Goal: Information Seeking & Learning: Check status

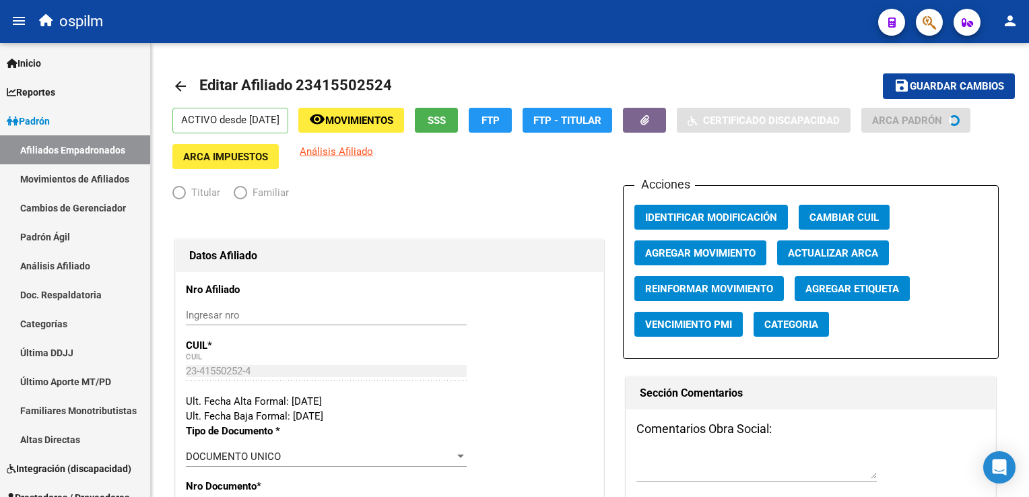
radio input "true"
type input "30-69323148-1"
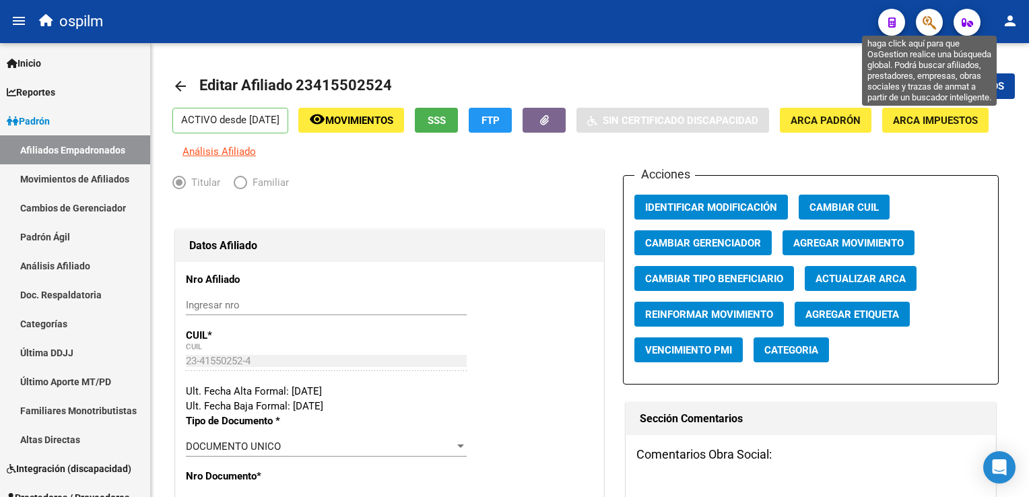
click at [932, 18] on icon "button" at bounding box center [929, 22] width 13 height 15
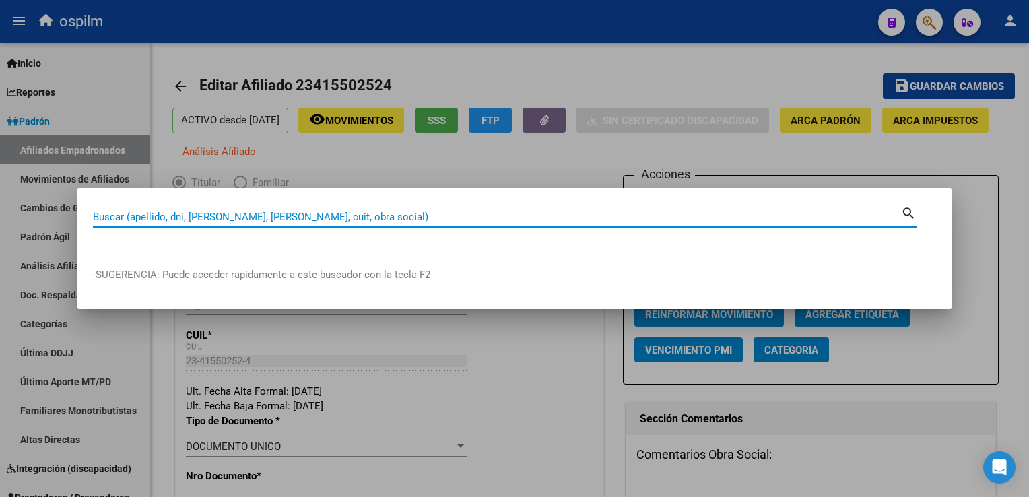
paste input "20329440711"
type input "20329440711"
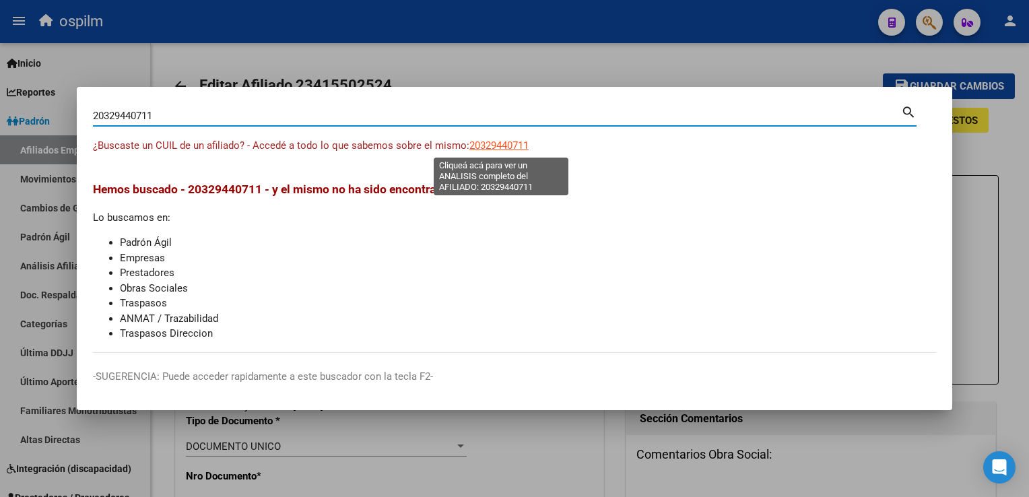
click at [510, 144] on span "20329440711" at bounding box center [498, 145] width 59 height 12
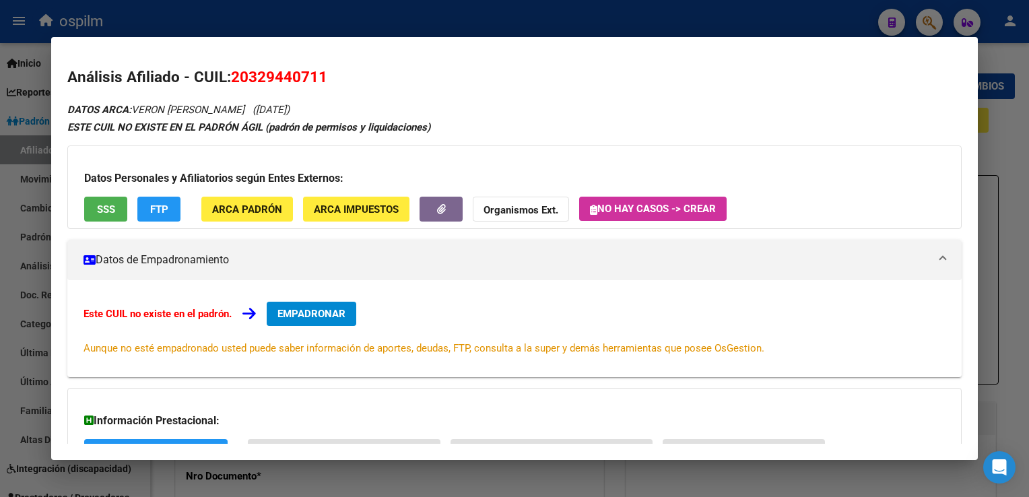
click at [102, 208] on span "SSS" at bounding box center [106, 209] width 18 height 12
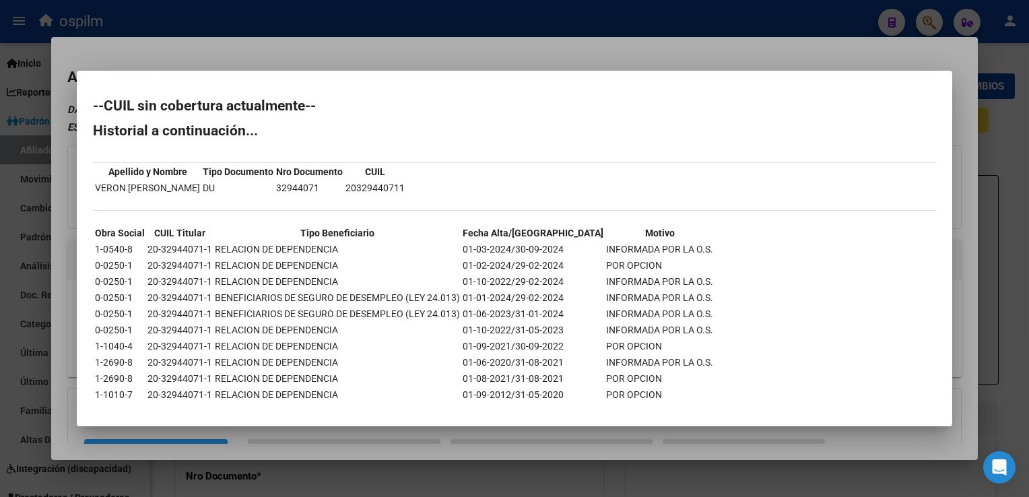
click at [369, 48] on div at bounding box center [514, 248] width 1029 height 497
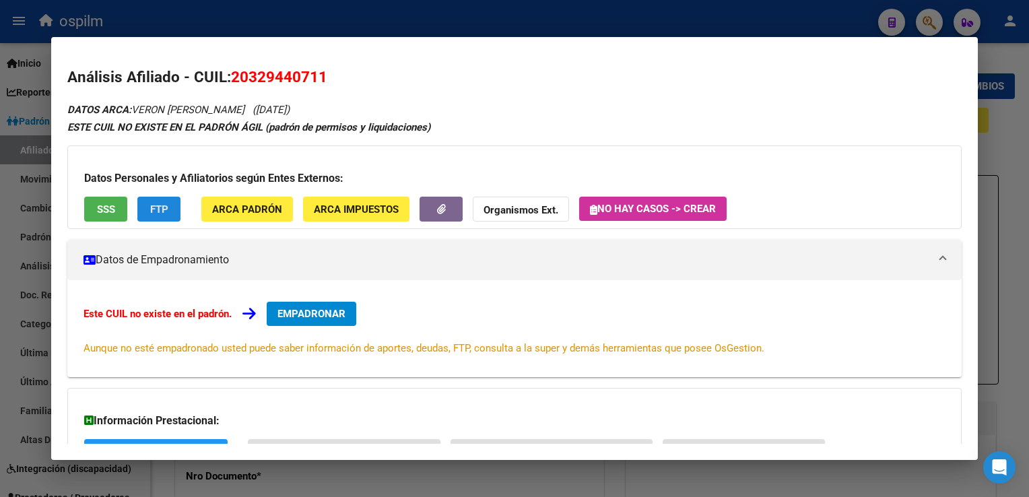
click at [137, 211] on button "FTP" at bounding box center [158, 209] width 43 height 25
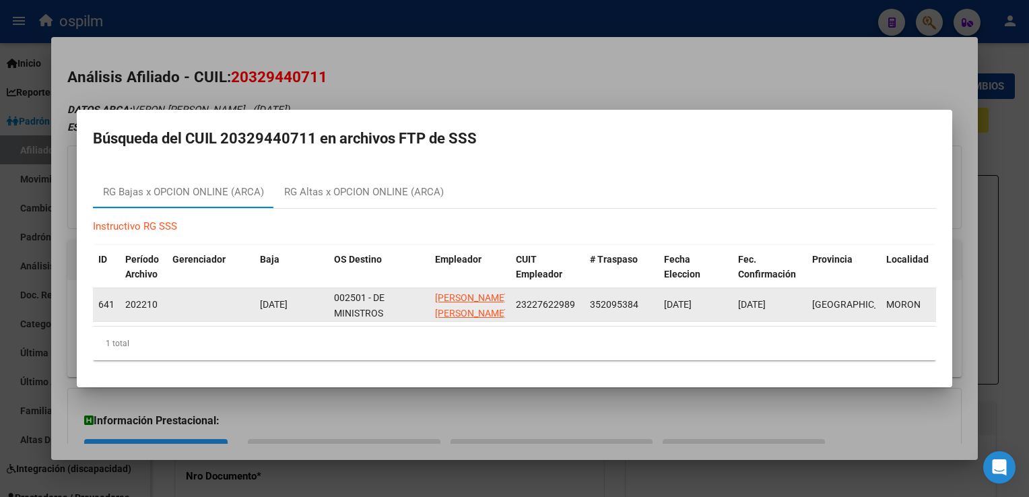
drag, startPoint x: 444, startPoint y: 321, endPoint x: 514, endPoint y: 314, distance: 71.0
click at [514, 314] on datatable-body "6419 202210 01/10/2022 002501 - DE MINISTROS SECRETARIOS Y SUBSECRETARIOS VALER…" at bounding box center [514, 307] width 843 height 38
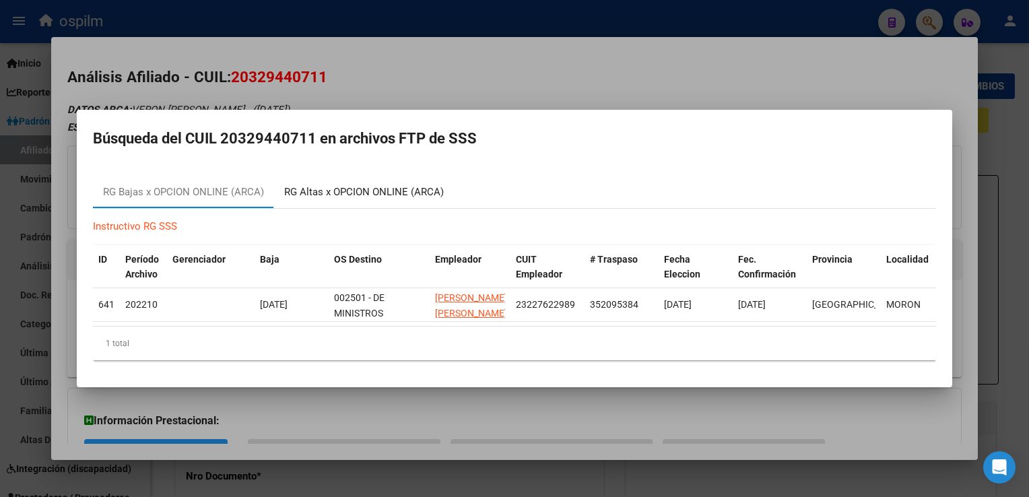
click at [360, 189] on div "RG Altas x OPCION ONLINE (ARCA)" at bounding box center [364, 192] width 160 height 15
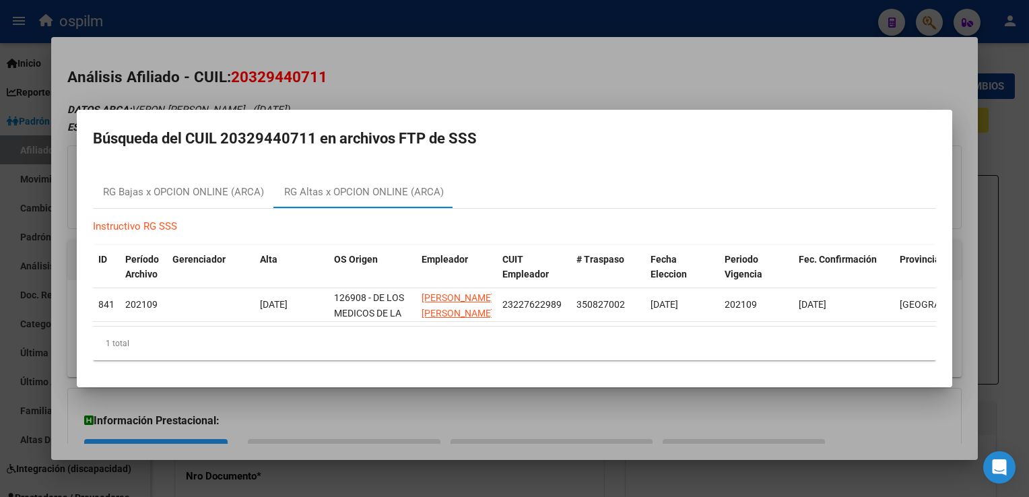
click at [453, 57] on div at bounding box center [514, 248] width 1029 height 497
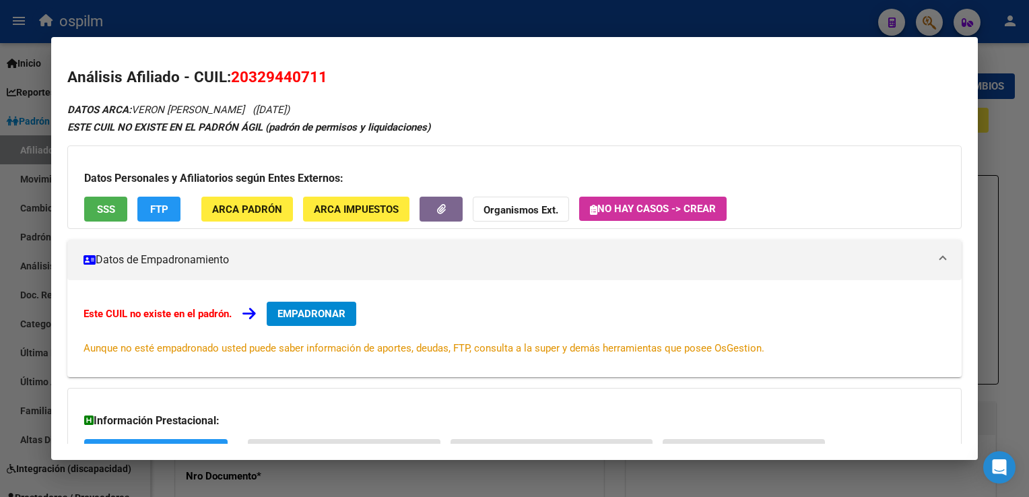
click at [993, 153] on div at bounding box center [514, 248] width 1029 height 497
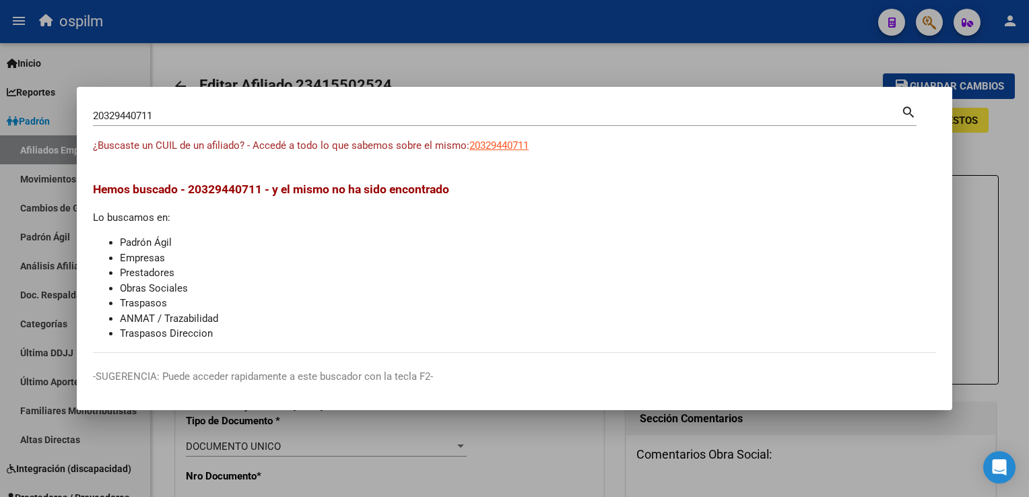
click at [556, 57] on div at bounding box center [514, 248] width 1029 height 497
